Goal: Information Seeking & Learning: Learn about a topic

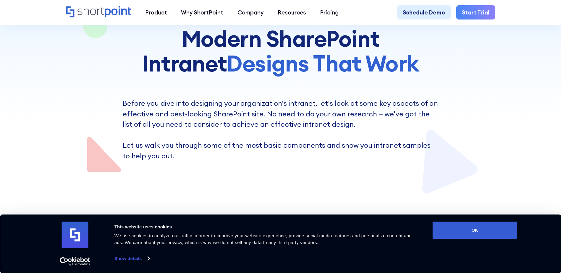
scroll to position [118, 0]
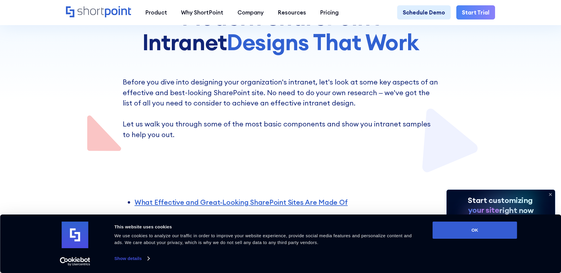
click at [551, 193] on icon at bounding box center [549, 194] width 9 height 9
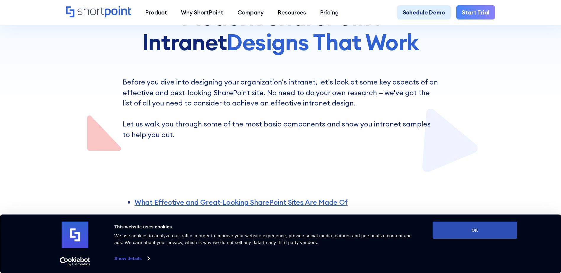
click at [488, 233] on button "OK" at bounding box center [474, 230] width 85 height 17
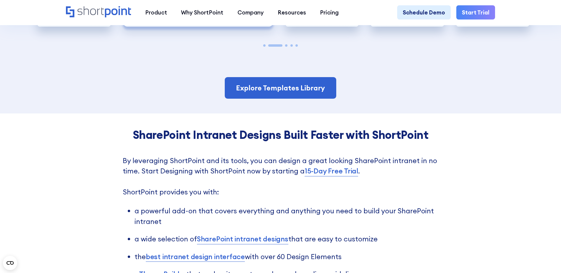
scroll to position [1359, 0]
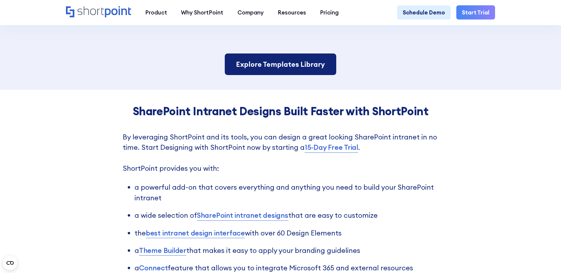
click at [288, 75] on link "Explore Templates Library" at bounding box center [280, 64] width 111 height 22
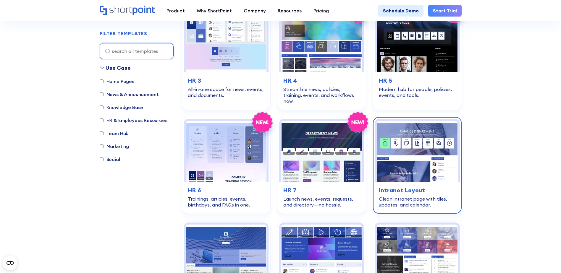
scroll to position [296, 0]
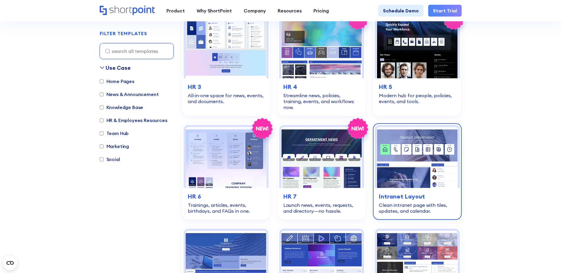
click at [452, 168] on img at bounding box center [416, 157] width 81 height 61
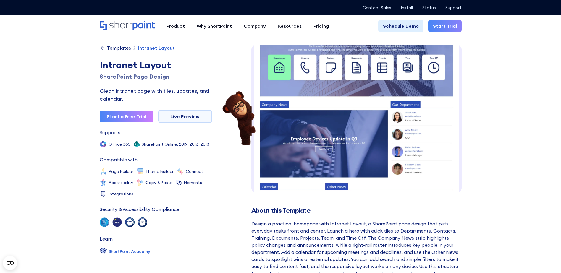
scroll to position [33, 0]
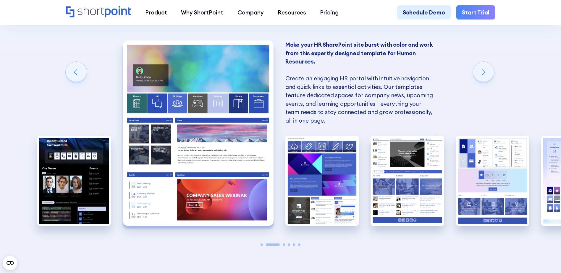
scroll to position [650, 0]
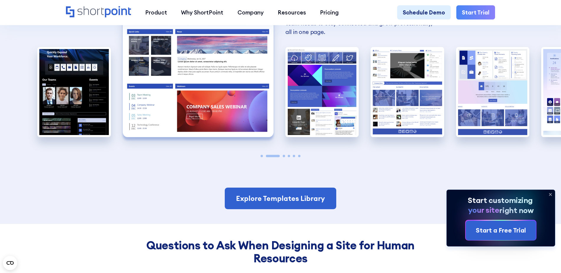
click at [290, 157] on div at bounding box center [281, 156] width 74 height 2
click at [295, 157] on span "Go to slide 5" at bounding box center [294, 156] width 2 height 2
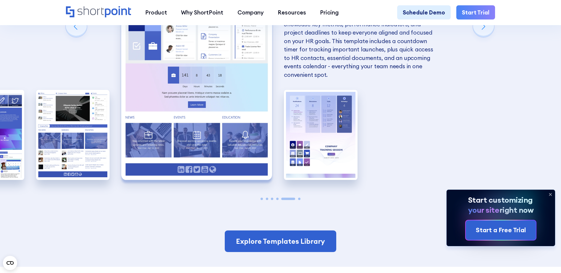
scroll to position [561, 0]
